Goal: Task Accomplishment & Management: Complete application form

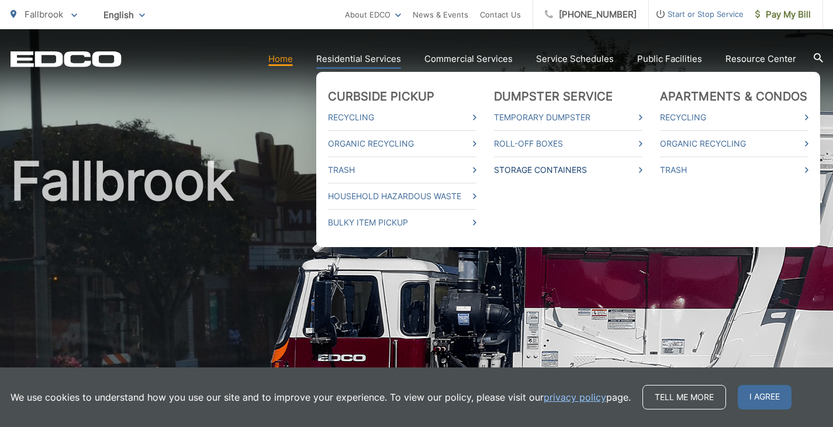
click at [537, 173] on link "Storage Containers" at bounding box center [568, 170] width 148 height 14
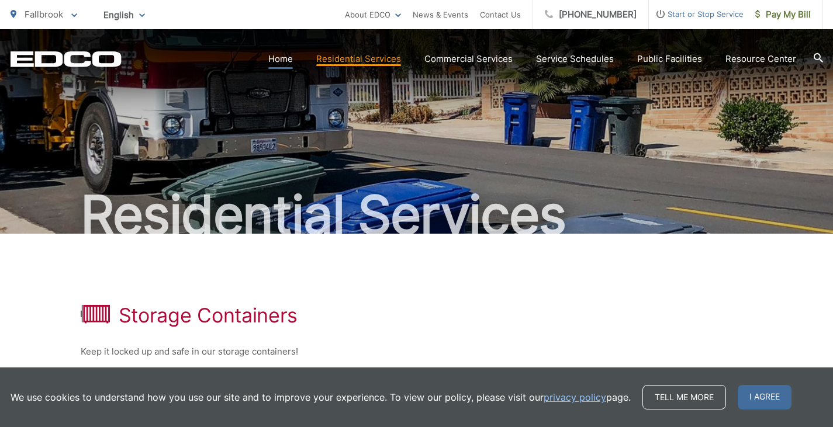
click at [292, 62] on link "Home" at bounding box center [280, 59] width 25 height 14
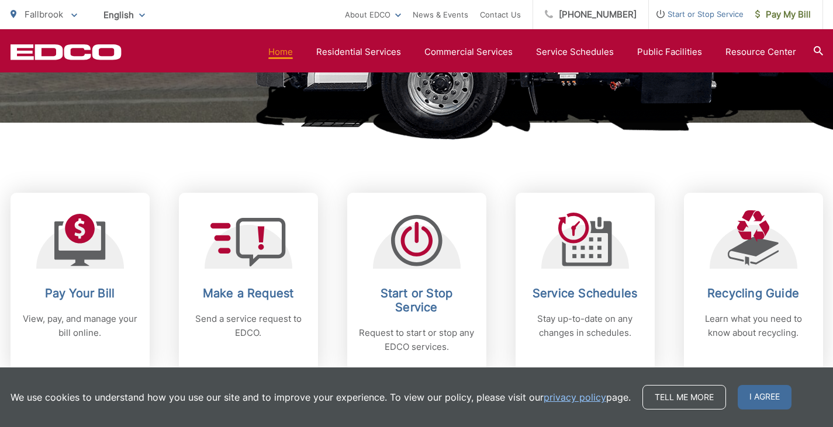
scroll to position [468, 0]
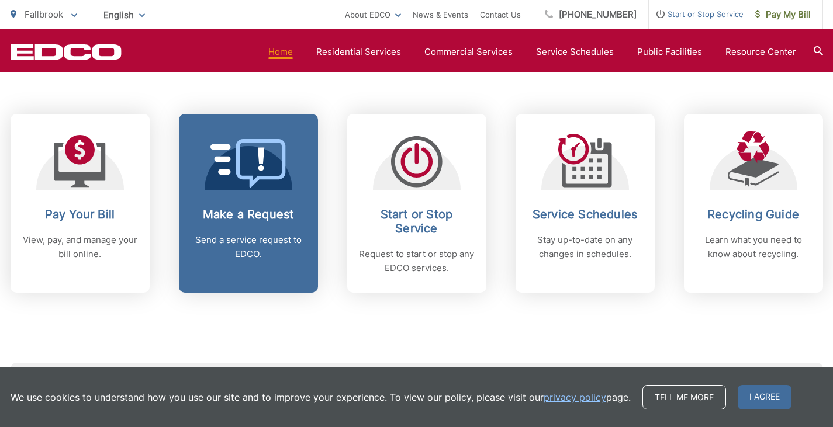
click at [269, 205] on link "Make a Request Send a service request to EDCO." at bounding box center [248, 203] width 139 height 179
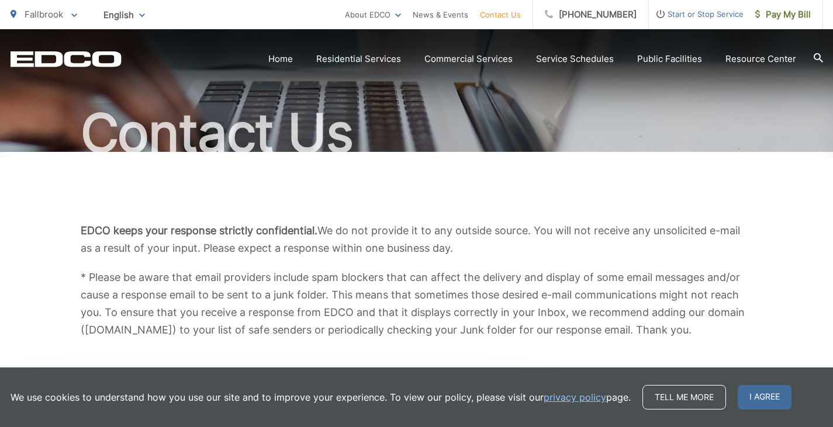
scroll to position [234, 0]
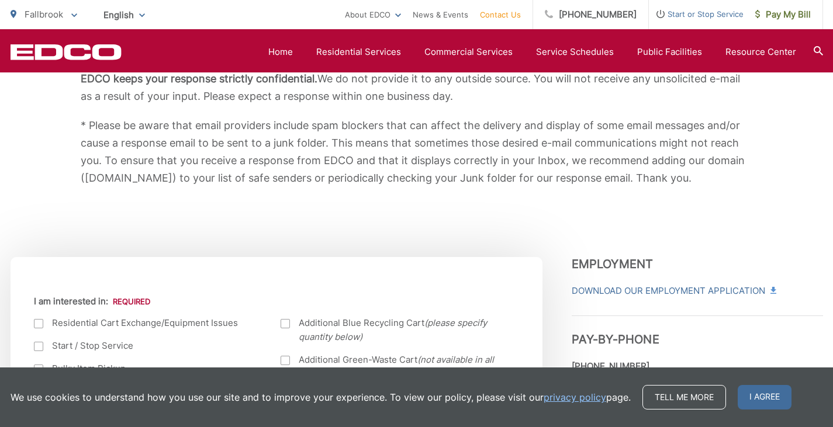
click at [791, 390] on div "We use cookies to understand how you use our site and to improve your experienc…" at bounding box center [417, 397] width 813 height 25
click at [755, 398] on span "I agree" at bounding box center [765, 397] width 54 height 25
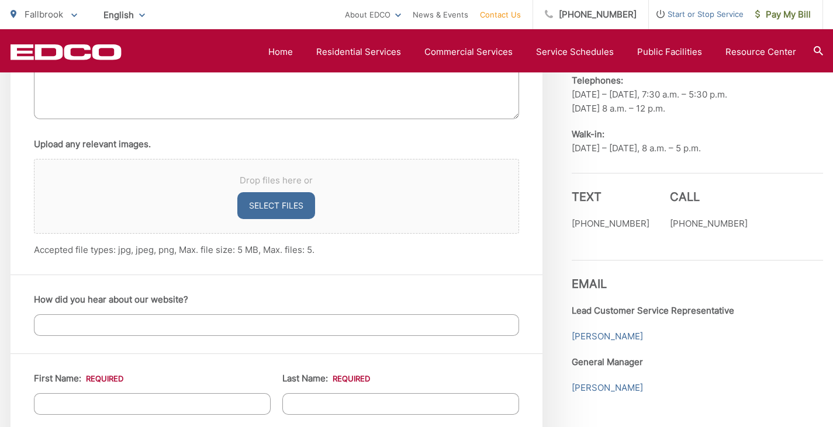
scroll to position [818, 0]
drag, startPoint x: 427, startPoint y: 101, endPoint x: 425, endPoint y: 94, distance: 7.4
click at [425, 95] on textarea "Use this space to tell us how we can be of service." at bounding box center [276, 84] width 485 height 70
